Goal: Task Accomplishment & Management: Use online tool/utility

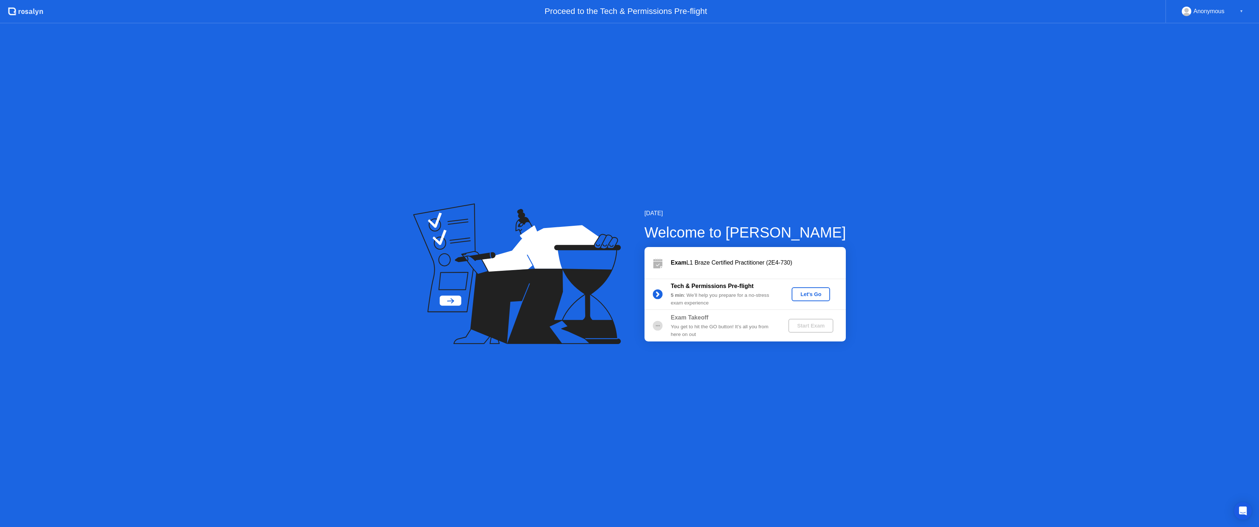
click at [810, 294] on div "Let's Go" at bounding box center [811, 294] width 33 height 6
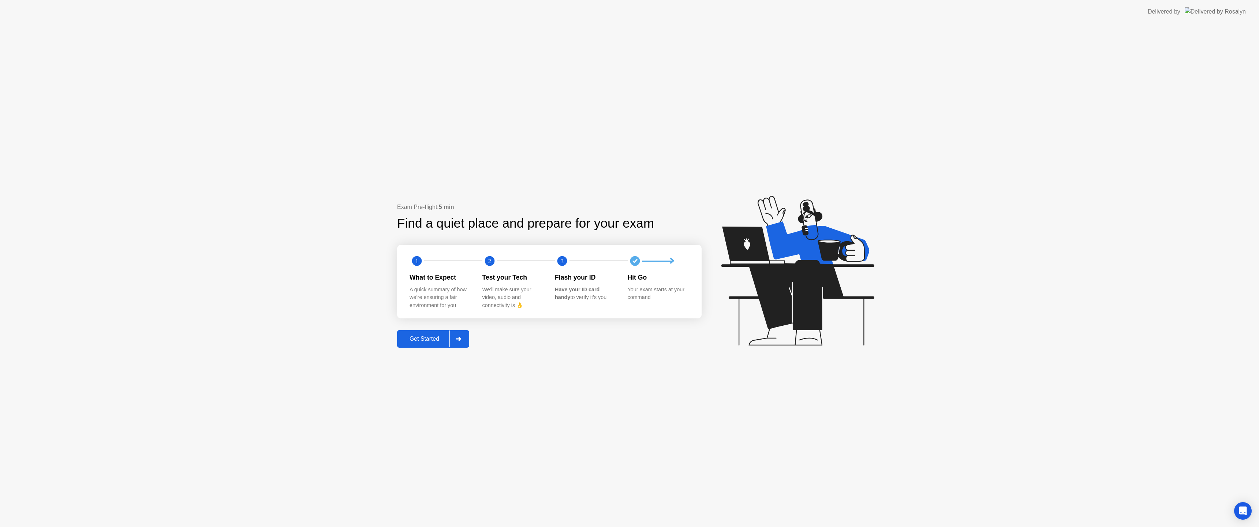
click at [420, 340] on div "Get Started" at bounding box center [424, 339] width 50 height 7
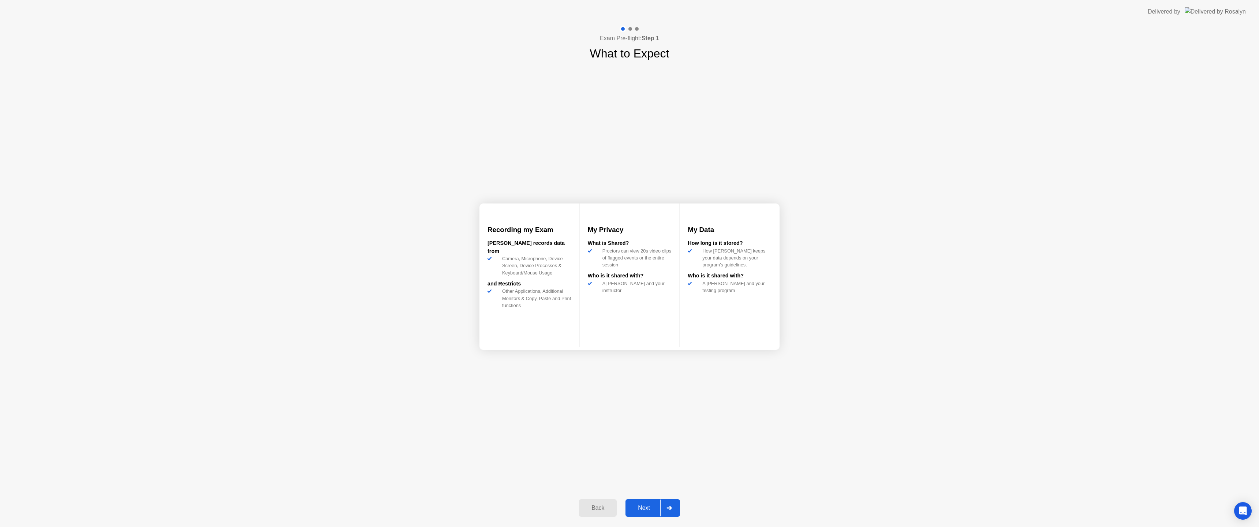
click at [647, 507] on div "Next" at bounding box center [644, 508] width 33 height 7
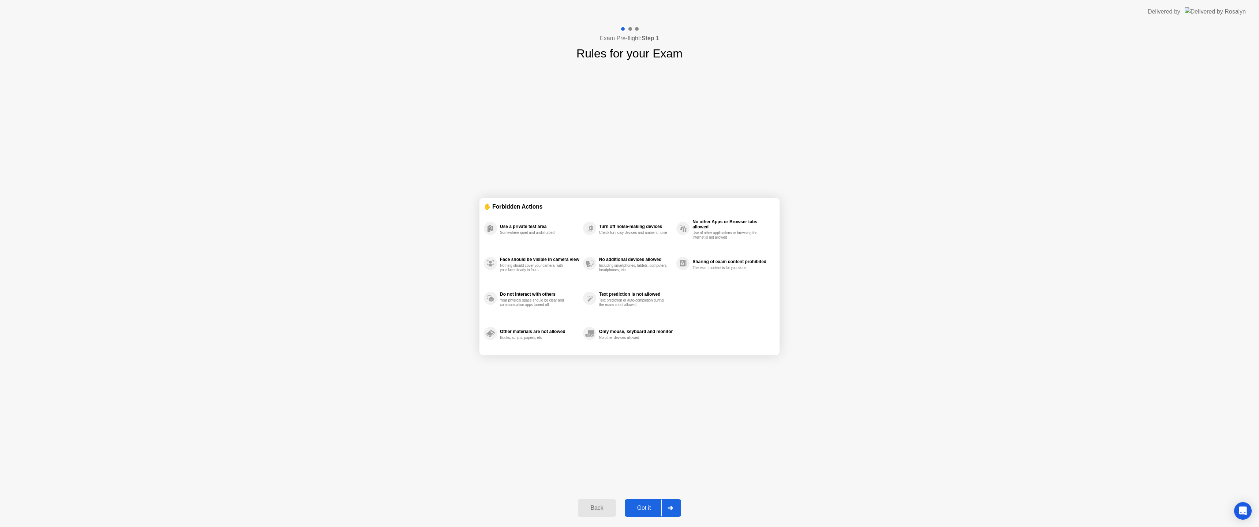
click at [655, 507] on div "Got it" at bounding box center [644, 508] width 34 height 7
select select "**********"
select select "*******"
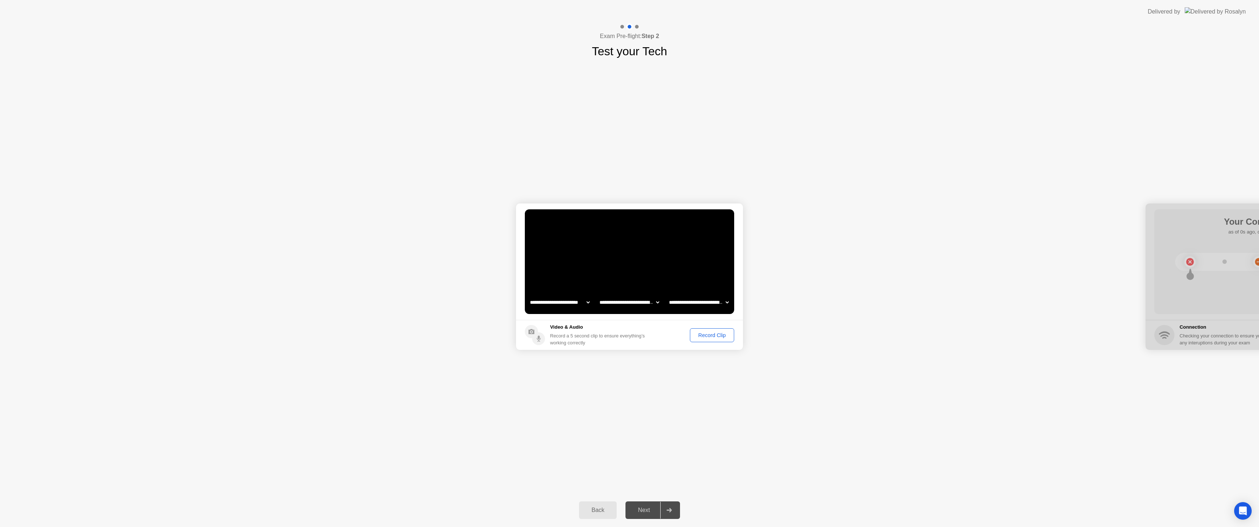
click at [587, 305] on select "**********" at bounding box center [560, 302] width 63 height 15
click at [704, 335] on div "Record Clip" at bounding box center [712, 335] width 39 height 6
click at [675, 337] on div "Replay Clip" at bounding box center [672, 335] width 48 height 6
click at [649, 517] on button "Next" at bounding box center [653, 511] width 55 height 18
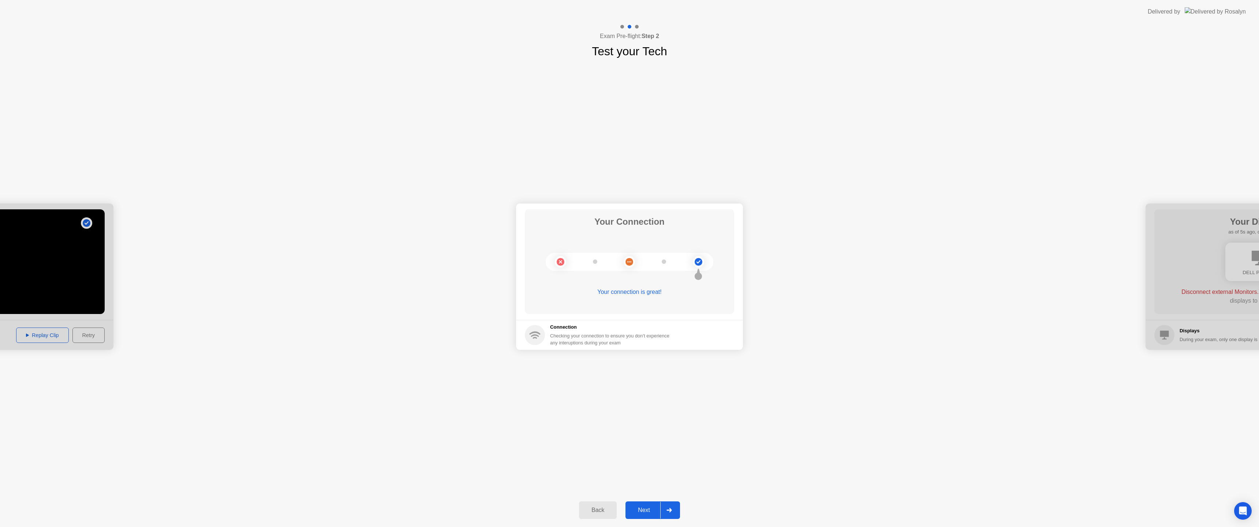
click at [646, 510] on div "Next" at bounding box center [644, 510] width 33 height 7
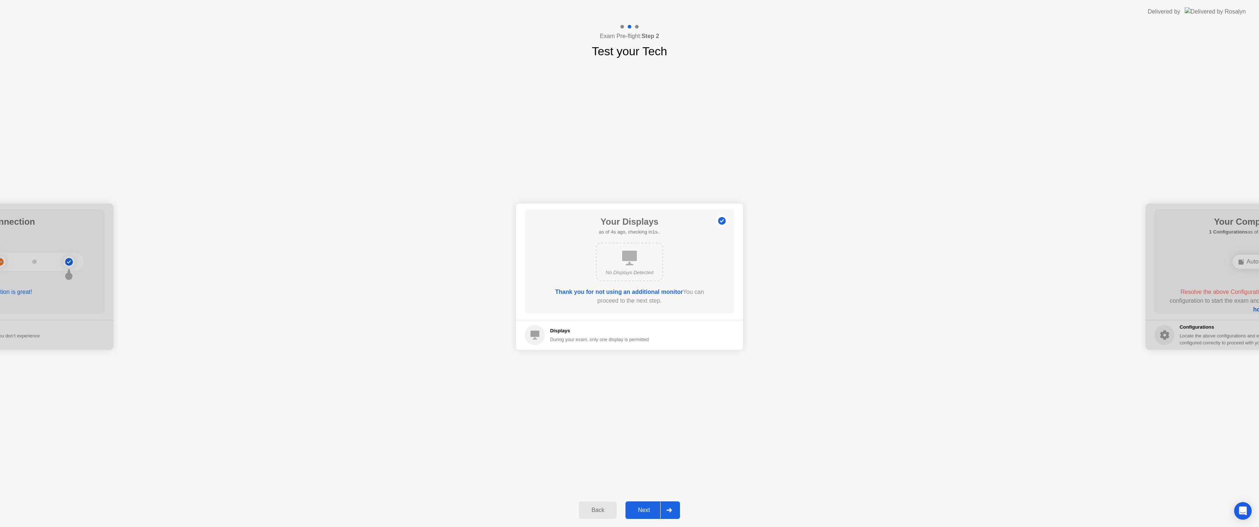
click at [647, 512] on div "Next" at bounding box center [644, 510] width 33 height 7
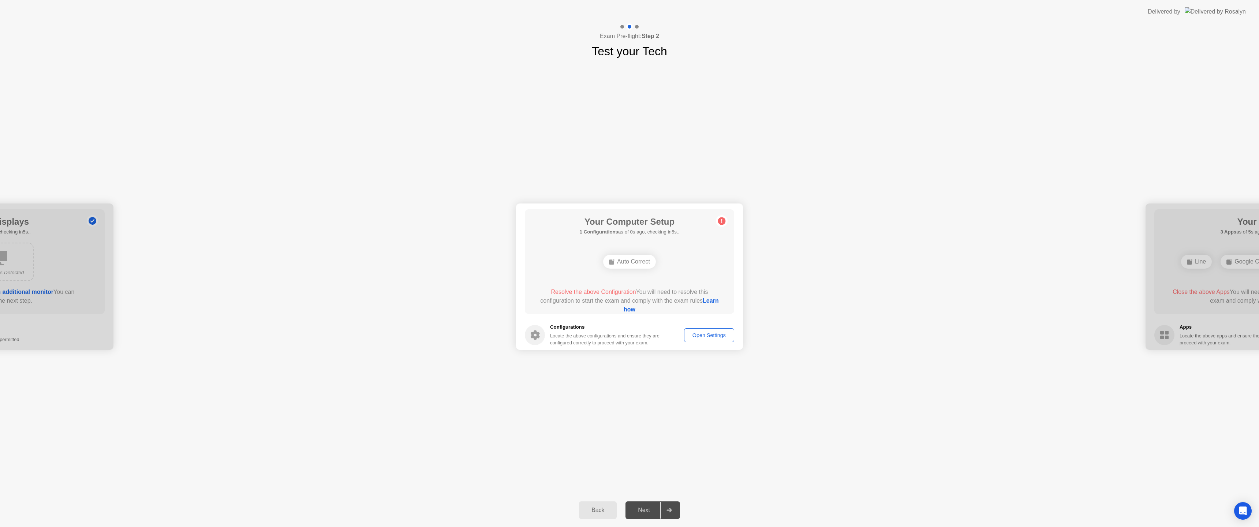
click at [621, 264] on div "Auto Correct" at bounding box center [629, 262] width 53 height 14
click at [620, 264] on div "Auto Correct" at bounding box center [629, 262] width 53 height 14
click at [701, 338] on div "Open Settings" at bounding box center [709, 335] width 45 height 6
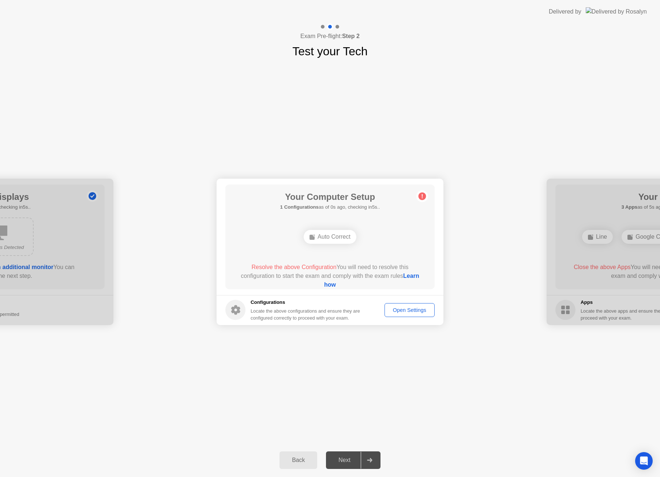
click at [326, 285] on link "Learn how" at bounding box center [371, 280] width 95 height 15
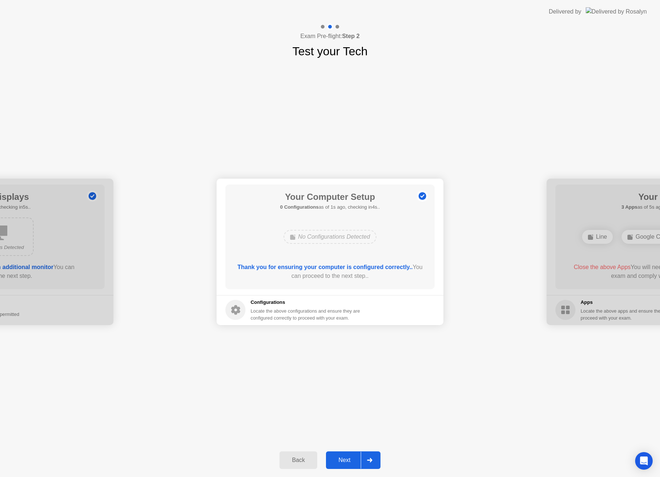
click at [340, 462] on div "Next" at bounding box center [344, 460] width 33 height 7
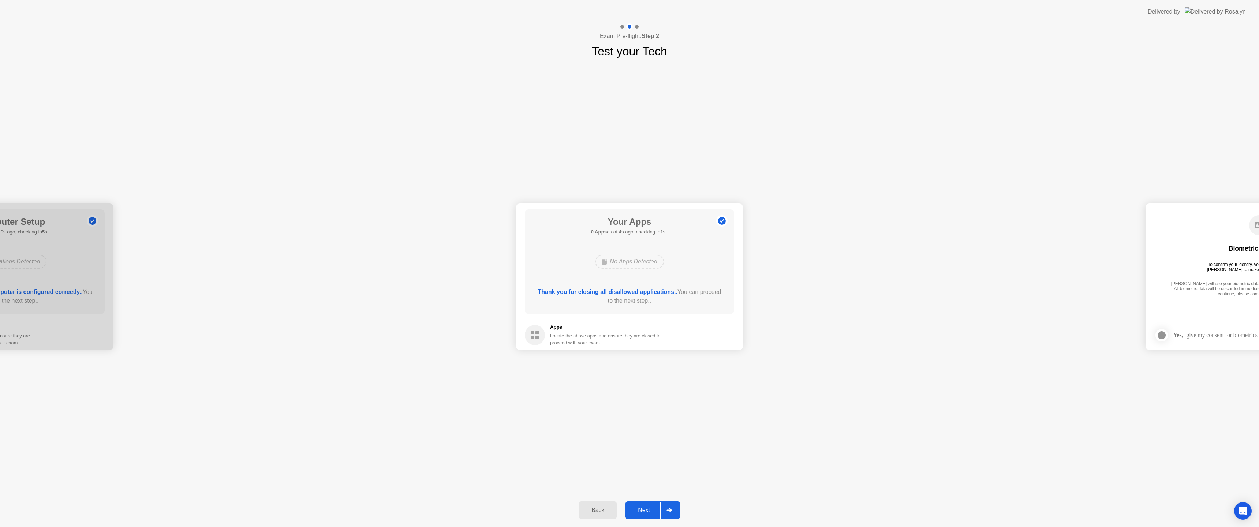
click at [640, 514] on button "Next" at bounding box center [653, 511] width 55 height 18
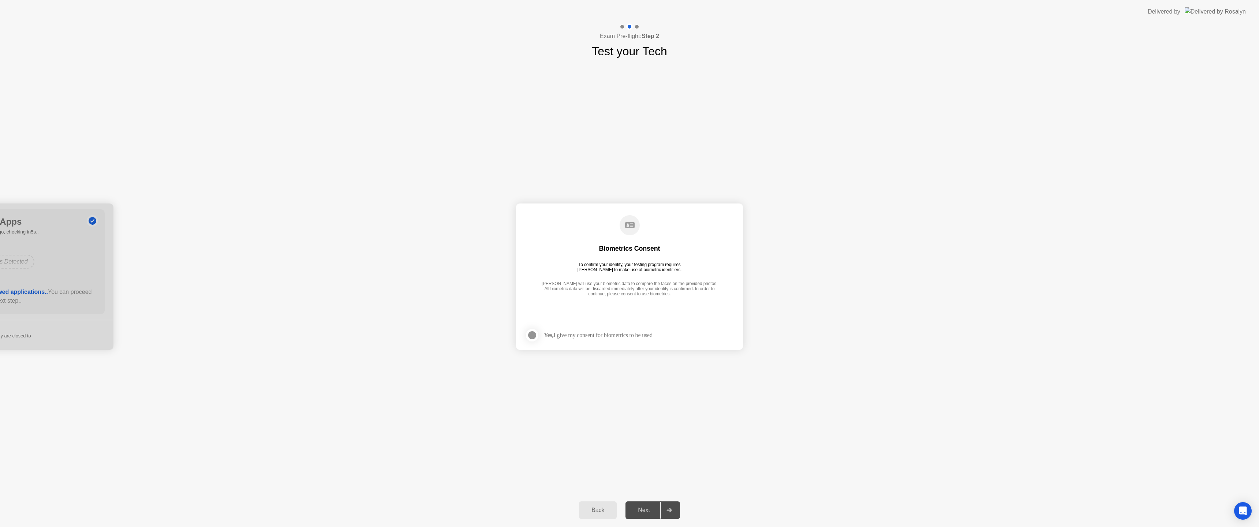
click at [532, 336] on div at bounding box center [532, 335] width 9 height 9
click at [643, 507] on div "Next" at bounding box center [644, 510] width 33 height 7
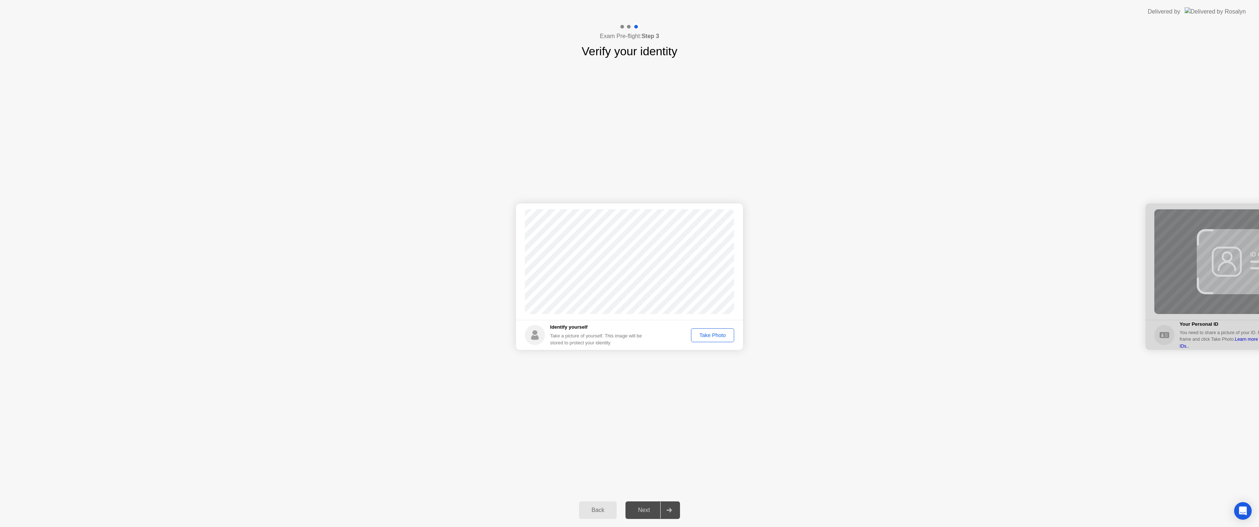
click at [710, 336] on div "Take Photo" at bounding box center [713, 335] width 38 height 6
click at [711, 334] on div "Retake" at bounding box center [717, 335] width 29 height 6
click at [703, 335] on div "Take Photo" at bounding box center [713, 335] width 38 height 6
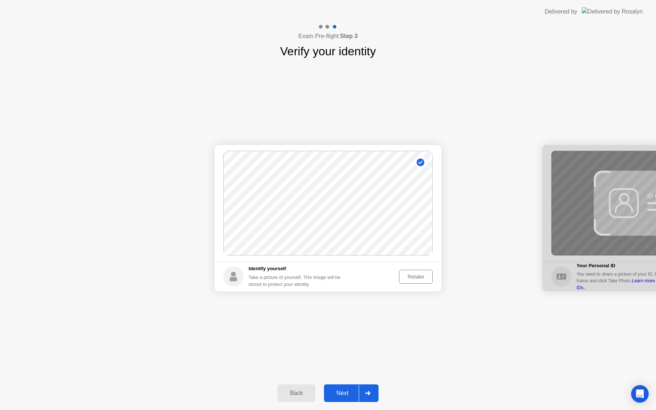
click at [406, 278] on div "Retake" at bounding box center [416, 277] width 29 height 6
click at [326, 27] on div at bounding box center [327, 27] width 4 height 4
click at [297, 399] on button "Back" at bounding box center [297, 393] width 38 height 18
select select "**********"
select select "*******"
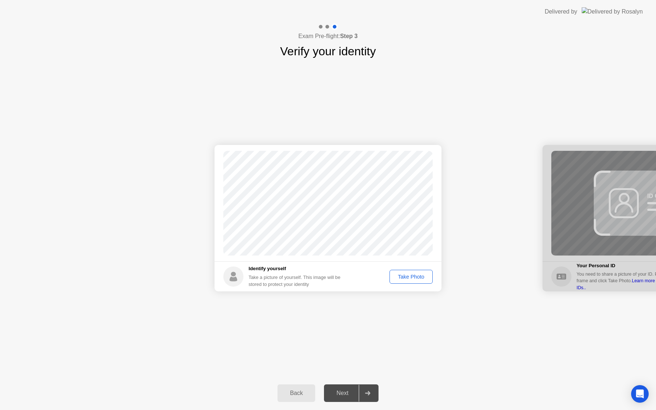
select select "*******"
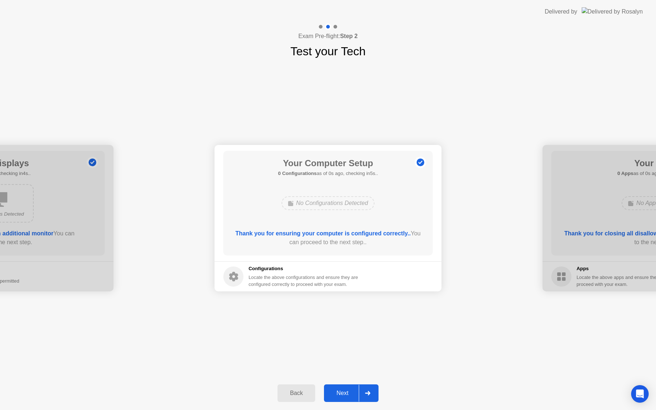
click at [299, 390] on div "Back" at bounding box center [296, 393] width 33 height 7
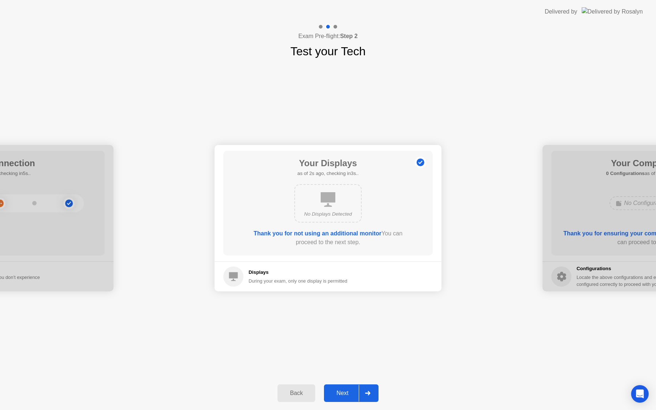
click at [371, 391] on icon at bounding box center [367, 393] width 5 height 4
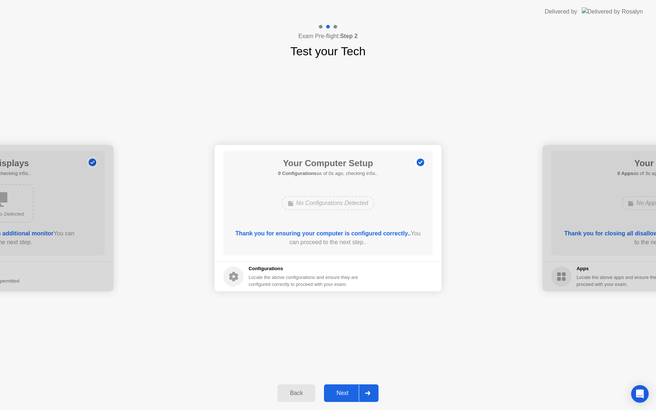
click at [370, 391] on icon at bounding box center [367, 393] width 5 height 4
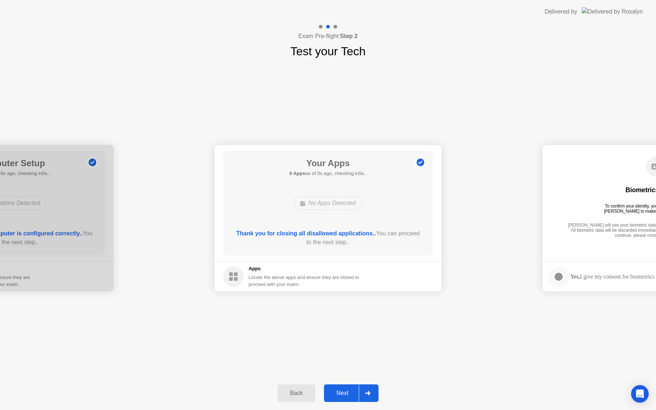
click at [369, 389] on div at bounding box center [368, 393] width 18 height 17
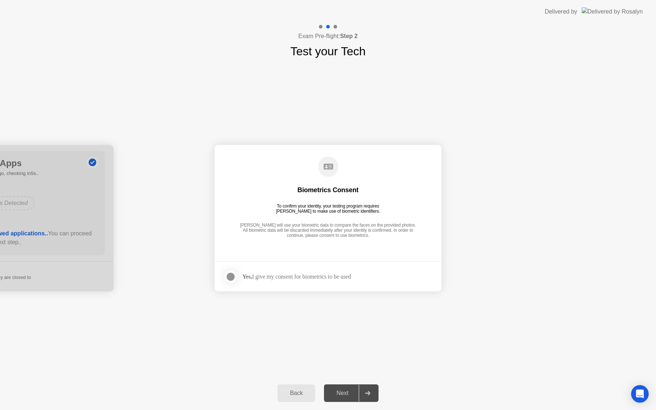
click at [293, 272] on div "Yes, I give my consent for biometrics to be used" at bounding box center [287, 276] width 128 height 15
click at [228, 279] on div at bounding box center [230, 276] width 9 height 9
click at [378, 395] on button "Next" at bounding box center [351, 393] width 55 height 18
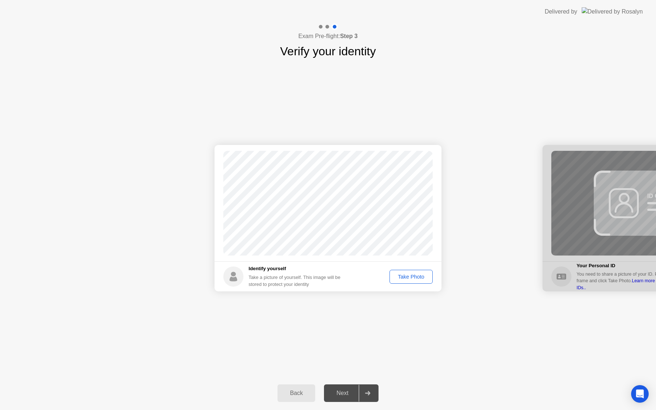
click at [406, 275] on div "Take Photo" at bounding box center [411, 277] width 38 height 6
click at [342, 390] on div "Next" at bounding box center [342, 393] width 33 height 7
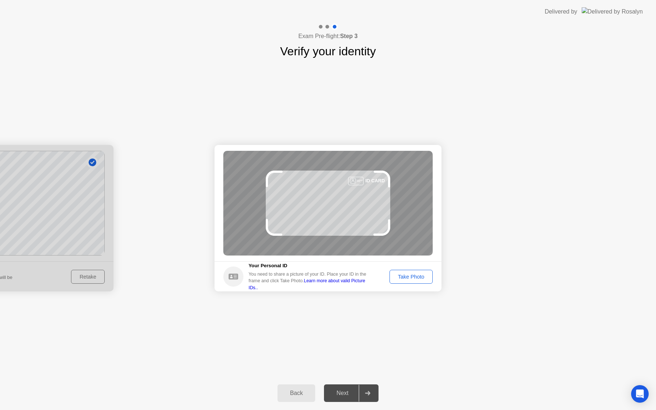
click at [409, 276] on div "Take Photo" at bounding box center [411, 277] width 38 height 6
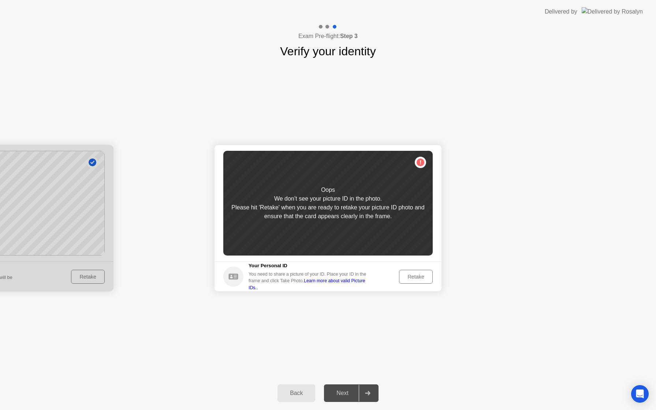
click at [414, 281] on button "Retake" at bounding box center [416, 277] width 34 height 14
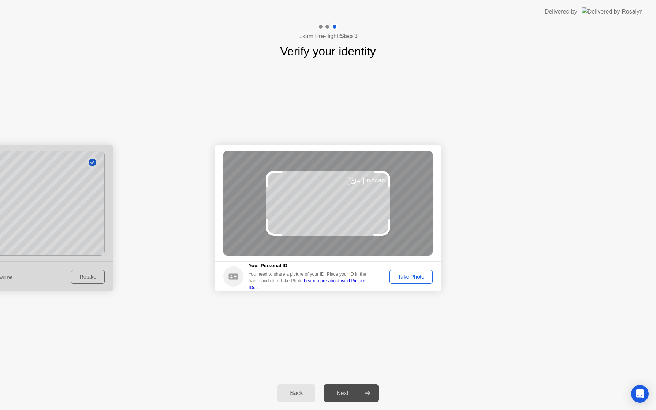
click at [414, 279] on div "Take Photo" at bounding box center [411, 277] width 38 height 6
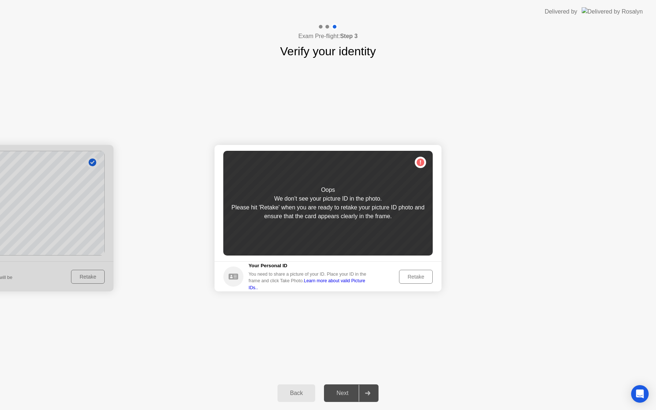
click at [294, 397] on div "Back" at bounding box center [296, 393] width 33 height 7
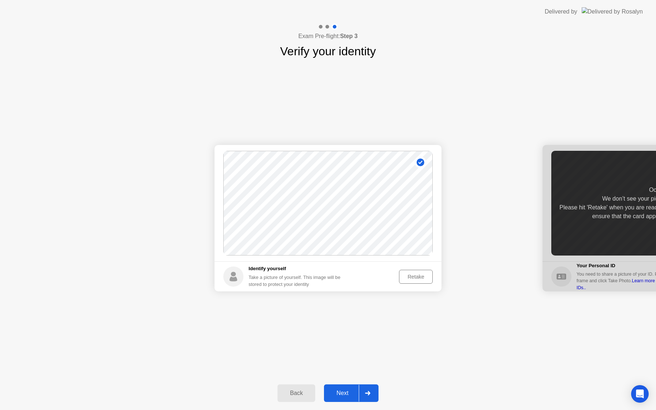
click at [274, 284] on div "Take a picture of yourself. This image will be stored to protect your identity" at bounding box center [298, 281] width 98 height 14
click at [416, 275] on div "Retake" at bounding box center [416, 277] width 29 height 6
click at [290, 391] on div "Back" at bounding box center [296, 393] width 33 height 7
select select "**********"
select select "*******"
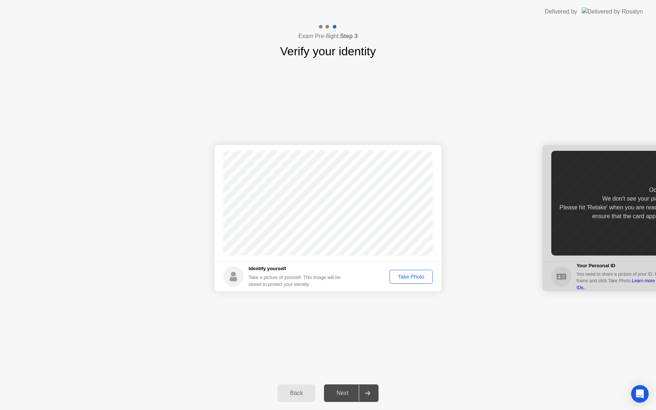
select select "*******"
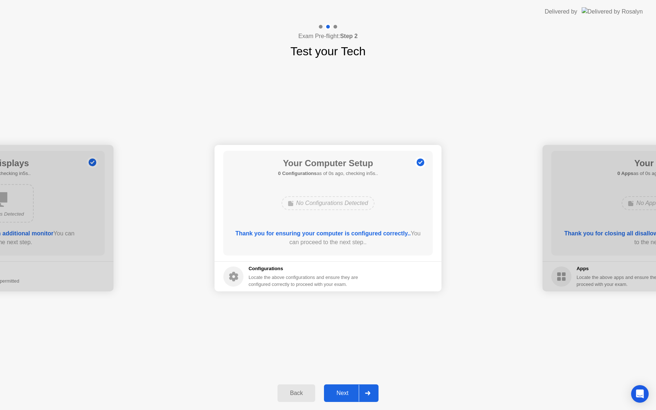
click at [291, 392] on div "Back" at bounding box center [296, 393] width 33 height 7
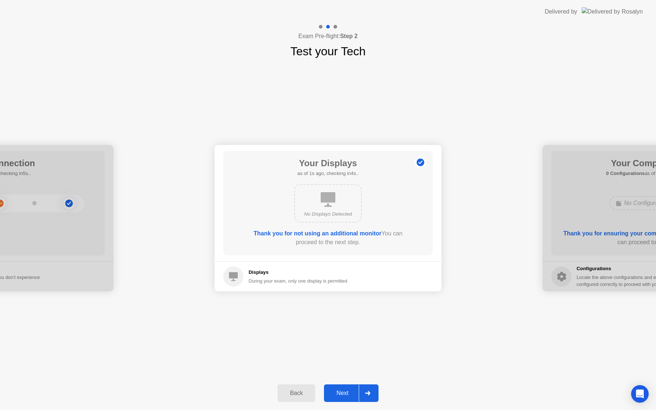
click at [291, 392] on div "Back" at bounding box center [296, 393] width 33 height 7
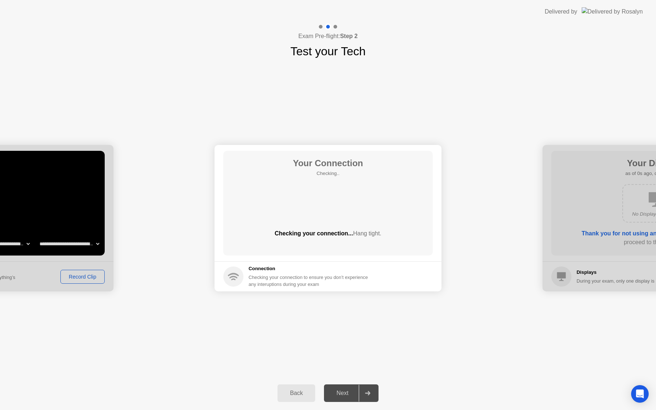
click at [291, 392] on div "Back" at bounding box center [296, 393] width 33 height 7
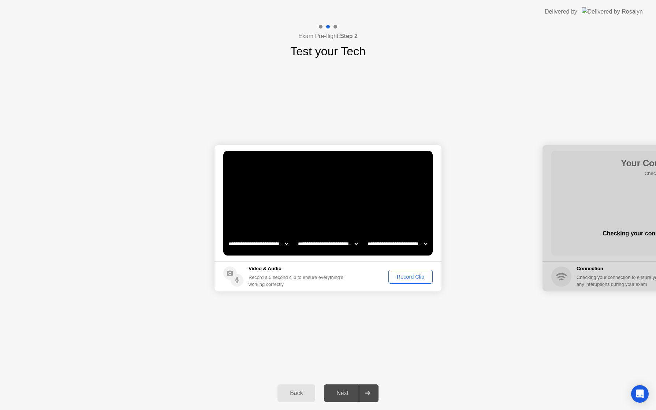
click at [354, 393] on div "Next" at bounding box center [342, 393] width 33 height 7
click at [351, 393] on div "Next" at bounding box center [342, 393] width 33 height 7
click at [367, 395] on div at bounding box center [368, 393] width 18 height 17
click at [402, 275] on div "Record Clip" at bounding box center [410, 277] width 39 height 6
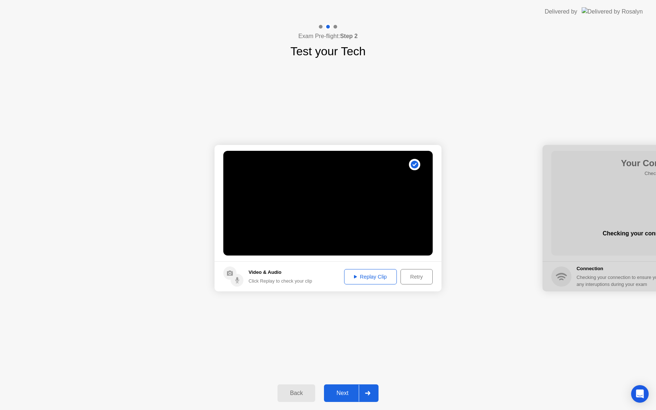
click at [339, 390] on div "Next" at bounding box center [342, 393] width 33 height 7
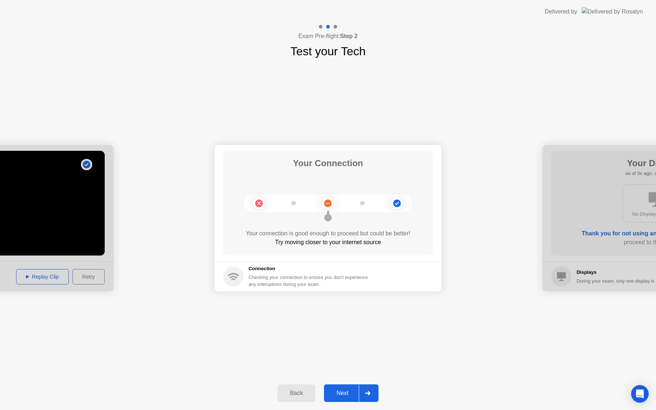
click at [339, 390] on div "Next" at bounding box center [342, 393] width 33 height 7
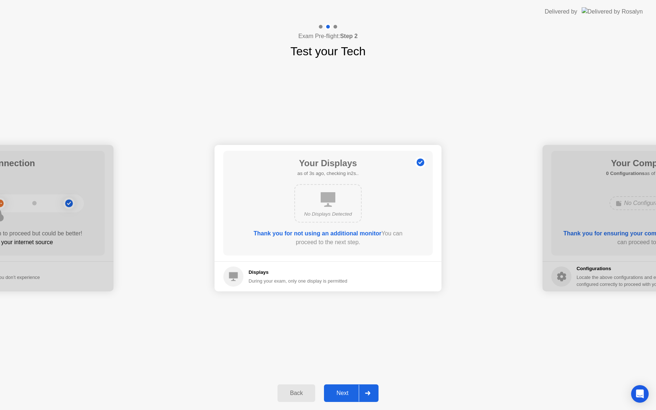
click at [342, 394] on div "Next" at bounding box center [342, 393] width 33 height 7
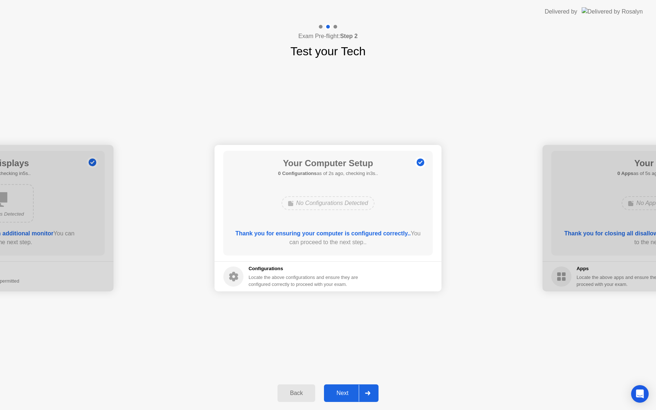
click at [342, 394] on div "Next" at bounding box center [342, 393] width 33 height 7
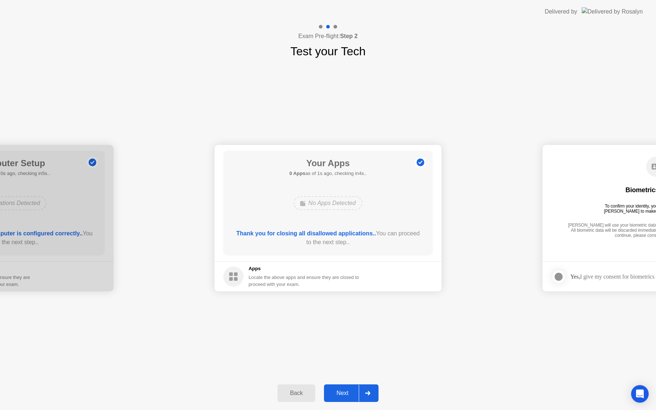
click at [342, 394] on div "Next" at bounding box center [342, 393] width 33 height 7
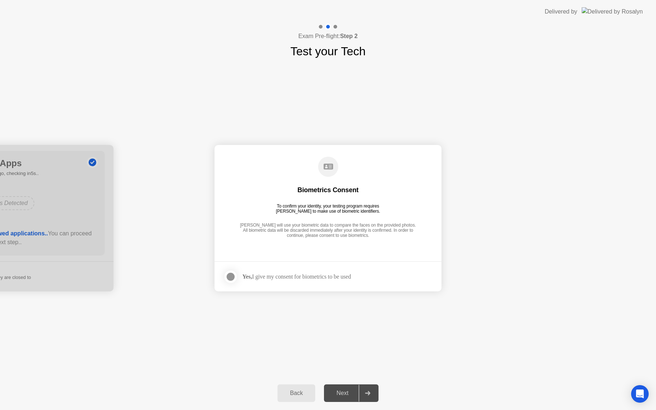
click at [342, 394] on div "Next" at bounding box center [342, 393] width 33 height 7
click at [374, 398] on div at bounding box center [368, 393] width 18 height 17
click at [232, 277] on div at bounding box center [230, 276] width 9 height 9
click at [368, 393] on icon at bounding box center [367, 393] width 5 height 4
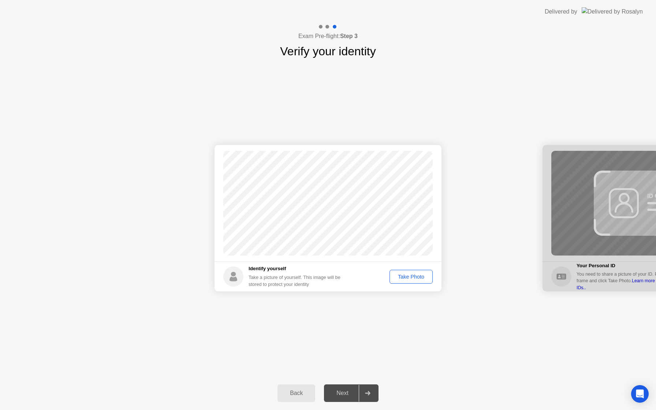
click at [402, 278] on div "Take Photo" at bounding box center [411, 277] width 38 height 6
click at [368, 394] on icon at bounding box center [367, 393] width 5 height 4
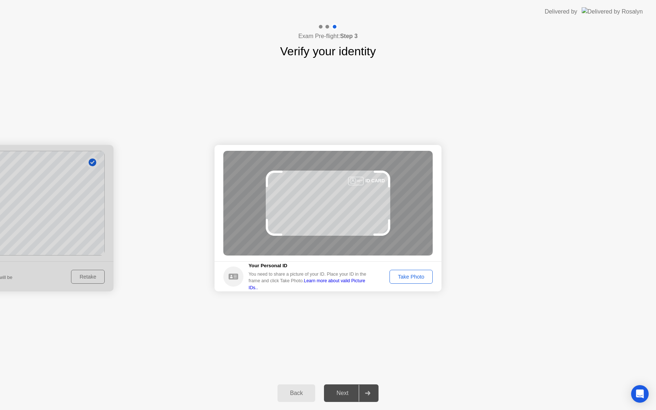
click at [425, 279] on div "Take Photo" at bounding box center [411, 277] width 38 height 6
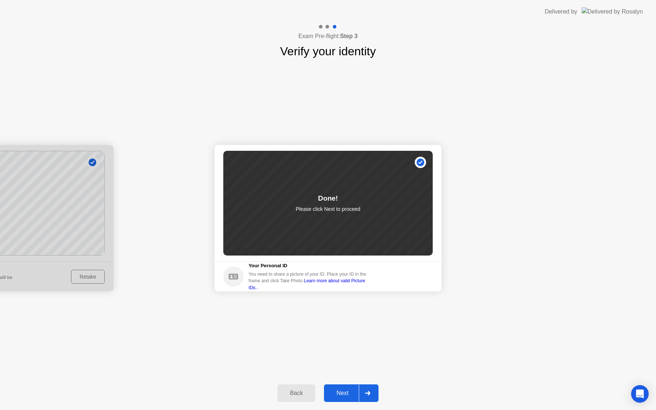
click at [366, 392] on icon at bounding box center [367, 393] width 5 height 4
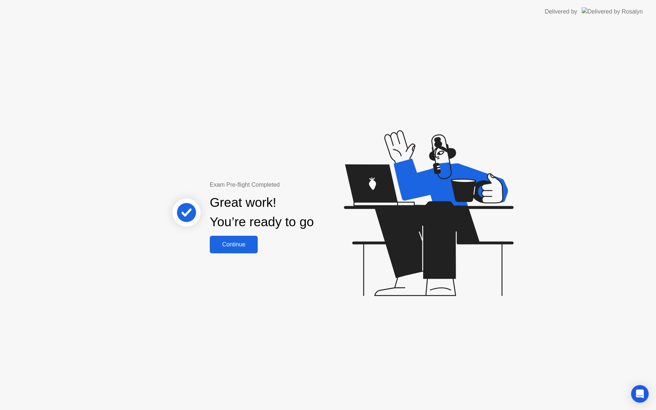
click at [242, 250] on button "Continue" at bounding box center [234, 245] width 48 height 18
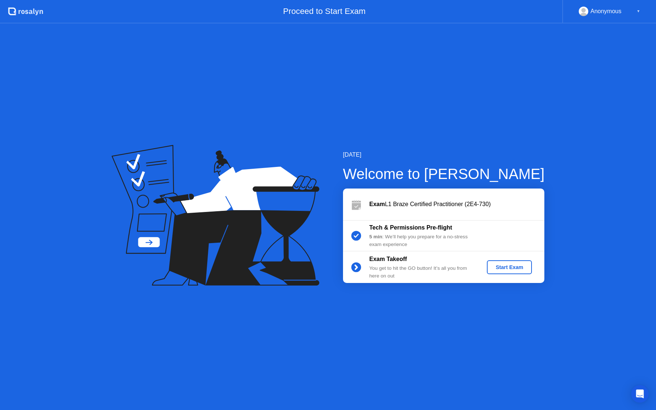
click at [502, 268] on div "Start Exam" at bounding box center [509, 267] width 39 height 6
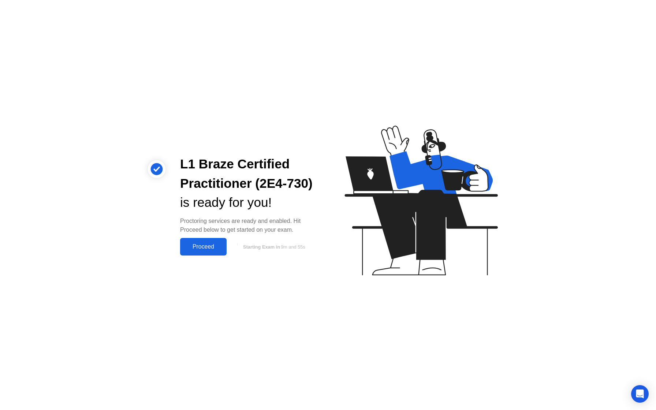
click at [208, 252] on button "Proceed" at bounding box center [203, 247] width 46 height 18
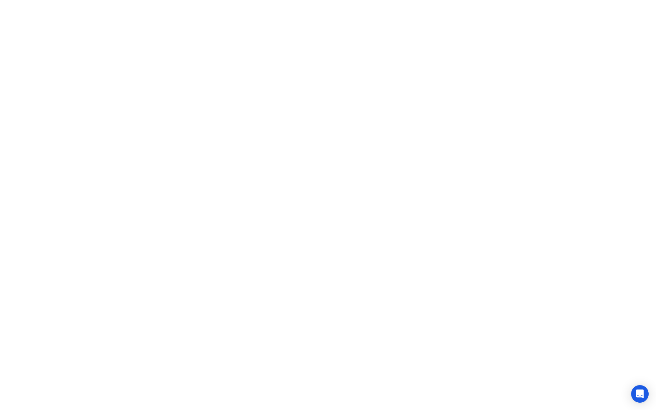
click icon
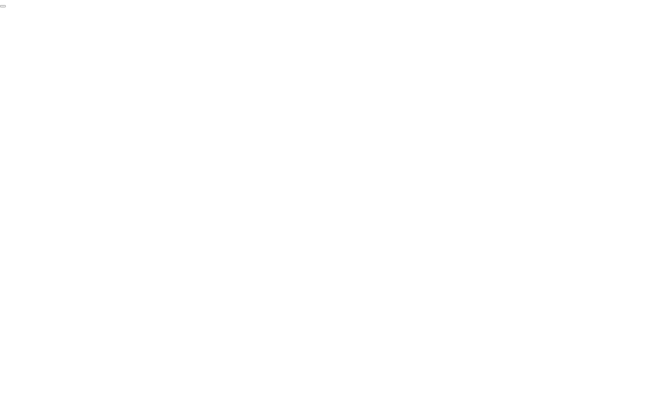
click at [6, 7] on button "End Proctoring Session" at bounding box center [3, 6] width 6 height 2
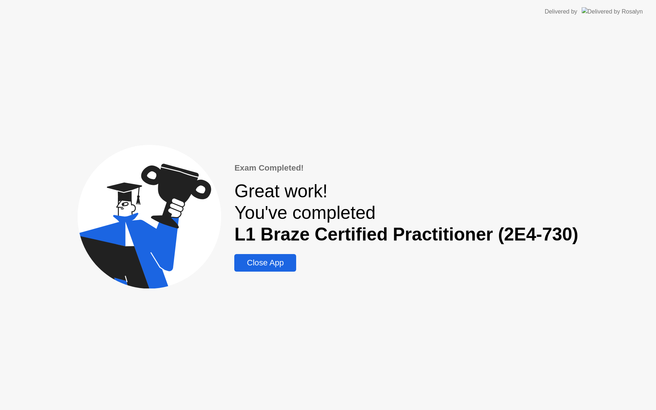
click at [272, 267] on div "Close App" at bounding box center [265, 263] width 57 height 10
